Goal: Task Accomplishment & Management: Complete application form

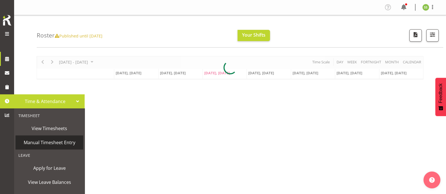
click at [45, 143] on span "Manual Timesheet Entry" at bounding box center [49, 143] width 62 height 8
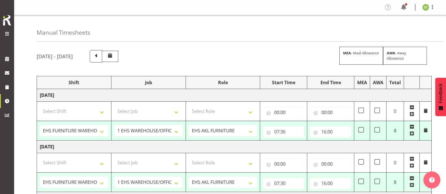
select select "38155"
select select "69"
select select "38155"
select select "69"
select select "38155"
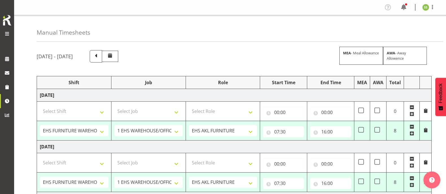
select select "69"
select select "38155"
select select "69"
select select "38155"
select select "69"
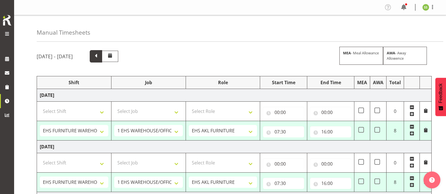
click at [100, 55] on span at bounding box center [95, 55] width 7 height 7
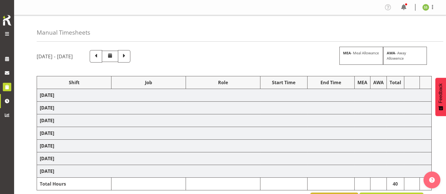
select select "38155"
select select "69"
select select "38155"
select select "69"
select select "38155"
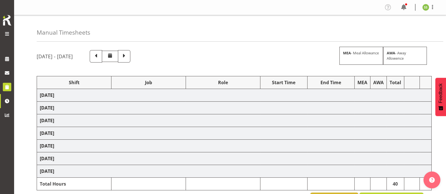
select select "69"
select select "38155"
select select "69"
select select "38155"
select select "69"
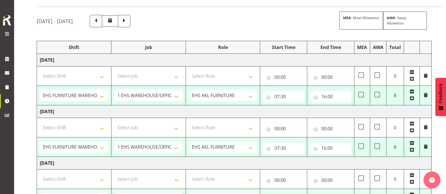
scroll to position [6, 0]
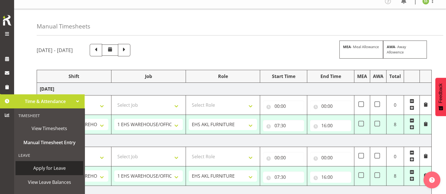
click at [51, 168] on span "Apply for Leave" at bounding box center [49, 168] width 62 height 8
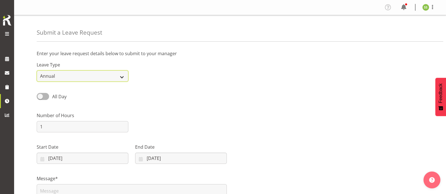
click at [119, 76] on select "Annual Sick Leave Without Pay Bereavement Domestic Violence Parental Jury Servi…" at bounding box center [83, 76] width 92 height 11
select select "Sick"
click at [37, 71] on select "Annual Sick Leave Without Pay Bereavement Domestic Violence Parental Jury Servi…" at bounding box center [83, 76] width 92 height 11
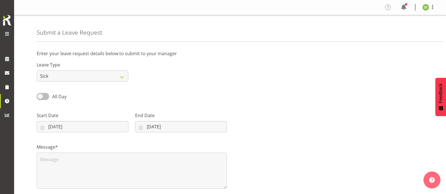
click at [46, 96] on span at bounding box center [43, 96] width 12 height 7
click at [40, 96] on input "All Day" at bounding box center [39, 97] width 4 height 4
checkbox input "true"
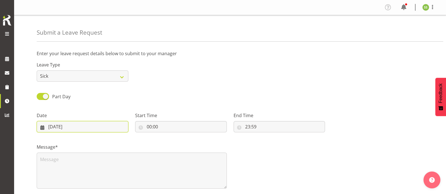
click at [66, 129] on input "08/10/2025" at bounding box center [83, 126] width 92 height 11
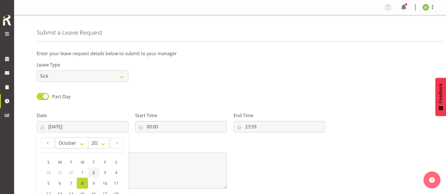
click at [94, 174] on span "2" at bounding box center [94, 172] width 2 height 5
type input "02/10/2025"
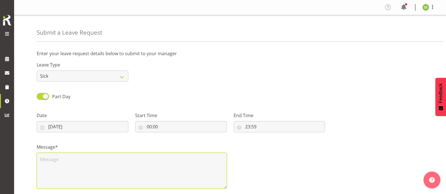
click at [66, 161] on textarea at bounding box center [132, 171] width 190 height 36
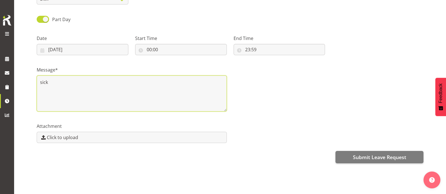
scroll to position [83, 0]
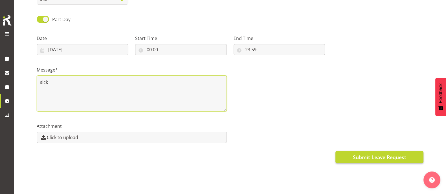
type textarea "sick"
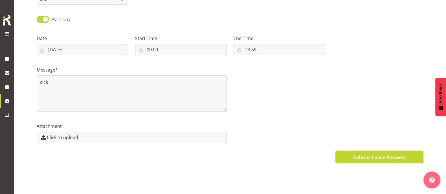
click at [376, 154] on span "Submit Leave Request" at bounding box center [379, 157] width 53 height 7
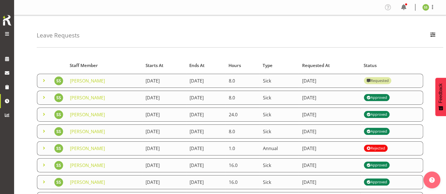
click at [347, 38] on div "Leave Requests Search Search for a particular employee Status All Approved Requ…" at bounding box center [240, 31] width 407 height 32
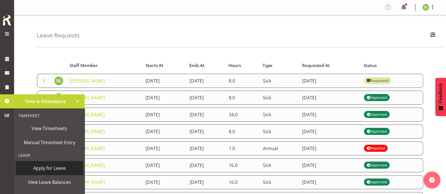
click at [44, 169] on span "Apply for Leave" at bounding box center [49, 168] width 62 height 8
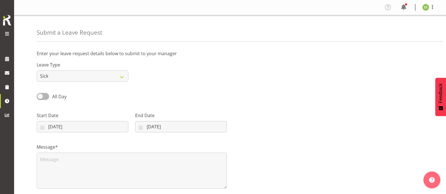
select select "Sick"
click at [46, 97] on span at bounding box center [43, 96] width 12 height 7
click at [40, 97] on input "All Day" at bounding box center [39, 97] width 4 height 4
checkbox input "true"
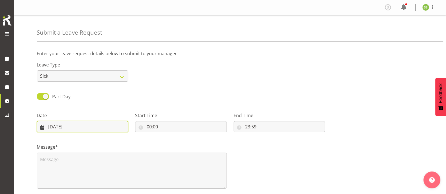
click at [62, 128] on input "08/10/2025" at bounding box center [83, 126] width 92 height 11
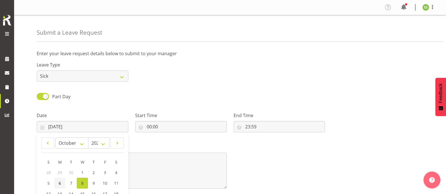
click at [59, 184] on span "6" at bounding box center [60, 183] width 2 height 5
type input "06/10/2025"
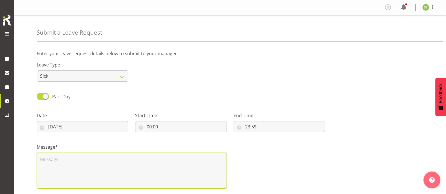
click at [83, 164] on textarea at bounding box center [132, 171] width 190 height 36
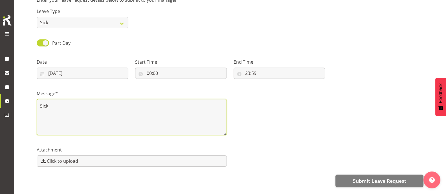
scroll to position [83, 0]
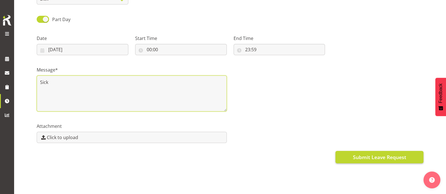
type textarea "Sick"
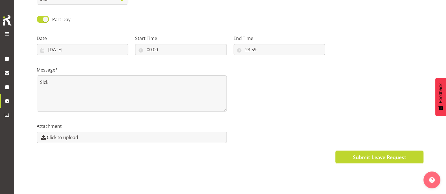
click at [350, 152] on button "Submit Leave Request" at bounding box center [379, 157] width 88 height 12
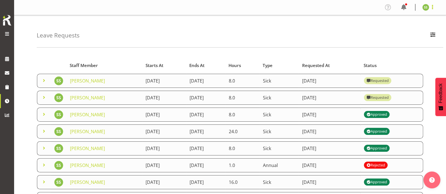
click at [432, 8] on span at bounding box center [432, 7] width 7 height 7
click at [403, 29] on link "Log Out" at bounding box center [409, 30] width 54 height 10
